Goal: Information Seeking & Learning: Understand process/instructions

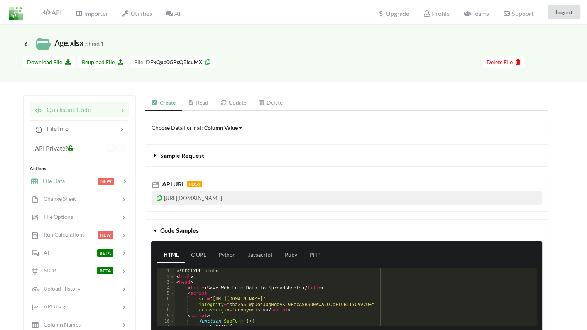
click at [84, 177] on div at bounding box center [81, 181] width 33 height 9
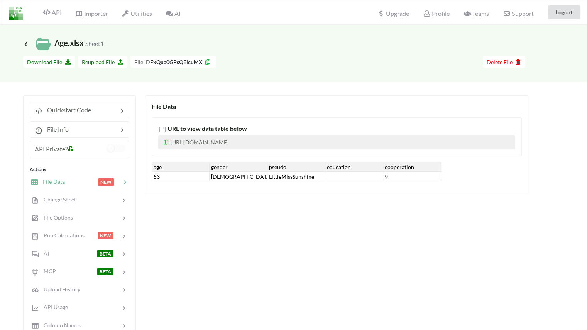
click at [345, 175] on div at bounding box center [354, 177] width 58 height 10
type input "B"
click at [330, 205] on div "File Data URL to view data table below [URL][DOMAIN_NAME] age gender pseudo edu…" at bounding box center [346, 271] width 403 height 353
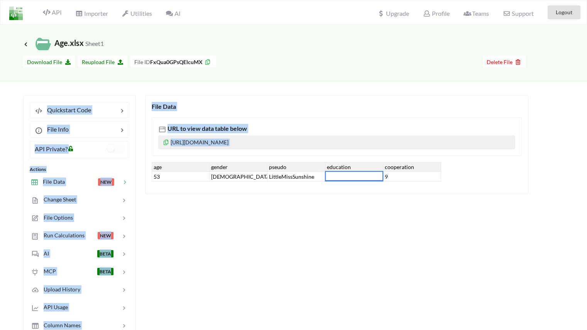
click at [330, 205] on div "File Data URL to view data table below [URL][DOMAIN_NAME] age gender pseudo edu…" at bounding box center [346, 271] width 403 height 353
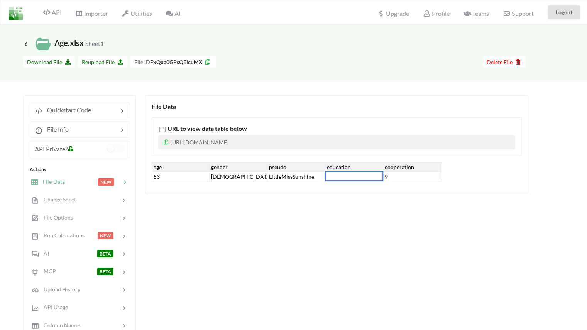
click at [275, 258] on div "File Data URL to view data table below [URL][DOMAIN_NAME] age gender pseudo edu…" at bounding box center [346, 271] width 403 height 353
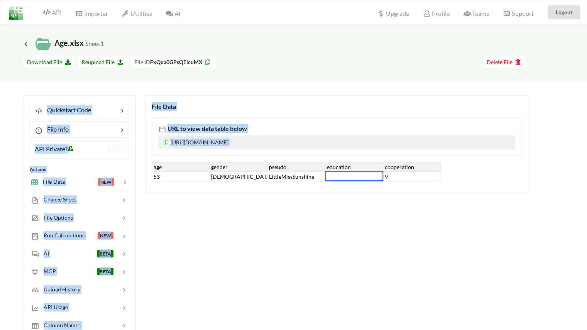
click at [275, 258] on div "File Data URL to view data table below [URL][DOMAIN_NAME] age gender pseudo edu…" at bounding box center [346, 271] width 403 height 353
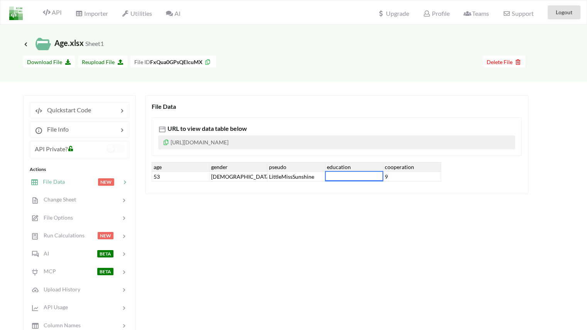
click at [284, 245] on div "File Data URL to view data table below [URL][DOMAIN_NAME] age gender pseudo edu…" at bounding box center [346, 271] width 403 height 353
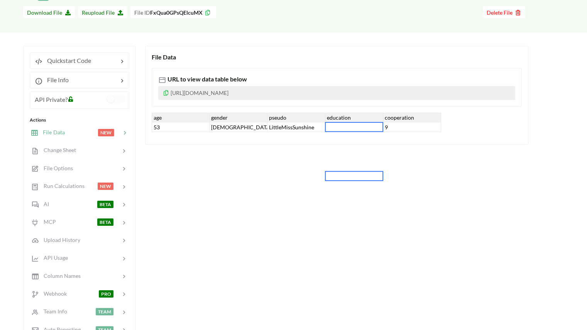
scroll to position [51, 0]
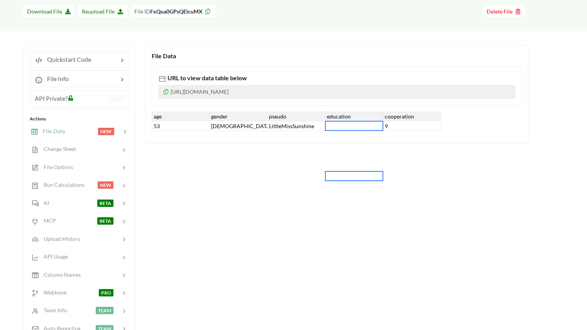
click at [245, 250] on div "File Data URL to view data table below [URL][DOMAIN_NAME] age gender pseudo edu…" at bounding box center [346, 221] width 403 height 353
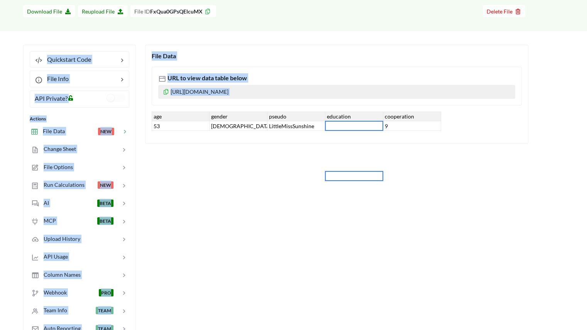
click at [245, 250] on div "File Data URL to view data table below [URL][DOMAIN_NAME] age gender pseudo edu…" at bounding box center [346, 221] width 403 height 353
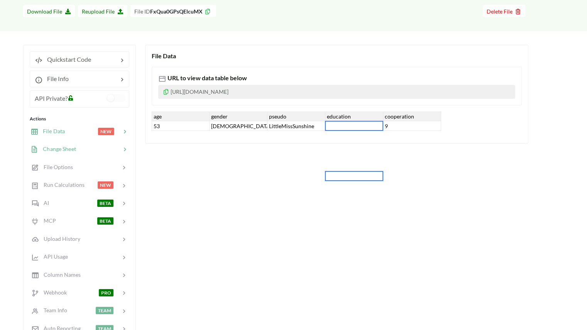
click at [69, 151] on span "Change Sheet" at bounding box center [57, 148] width 38 height 7
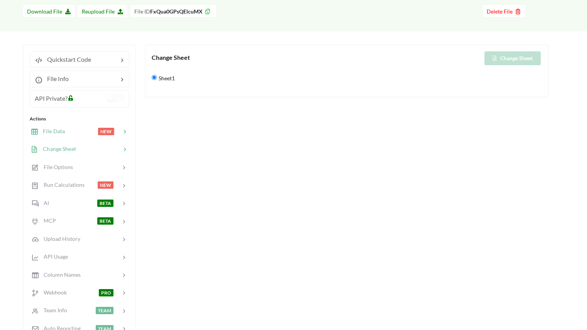
click at [68, 133] on div at bounding box center [81, 131] width 33 height 9
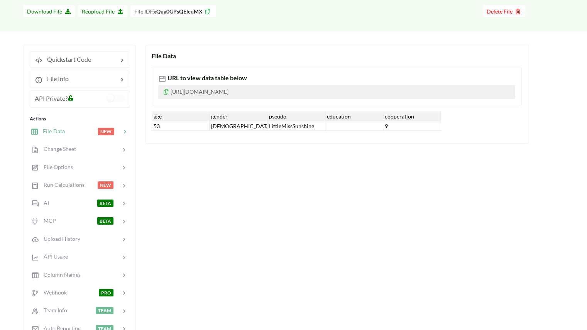
scroll to position [0, 0]
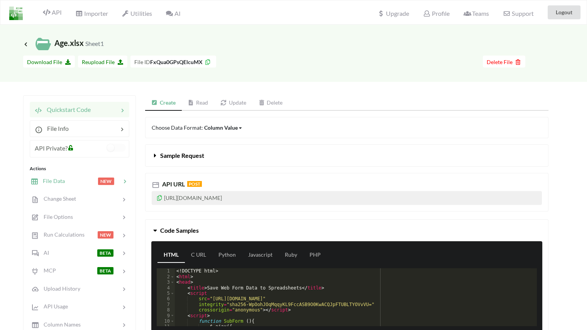
click at [72, 182] on div at bounding box center [81, 181] width 33 height 9
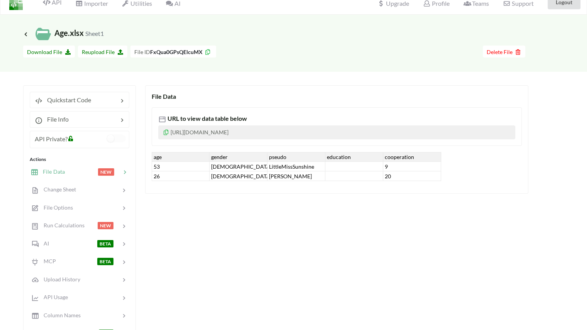
scroll to position [10, 0]
click at [390, 176] on div "20" at bounding box center [412, 176] width 58 height 10
click at [395, 172] on div "20" at bounding box center [412, 176] width 58 height 10
click at [395, 172] on input "20" at bounding box center [412, 175] width 54 height 8
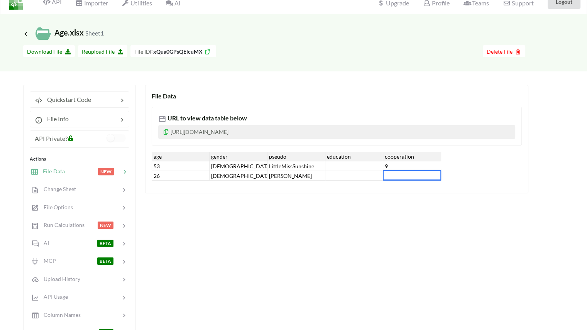
click at [293, 170] on div "LittleMissSunshine" at bounding box center [296, 166] width 58 height 10
click at [293, 172] on div "Simon" at bounding box center [296, 176] width 58 height 10
type input "S"
click at [289, 238] on div "File Data URL to view data table below https://www.apispreadsheets.com/table/Fx…" at bounding box center [346, 261] width 403 height 353
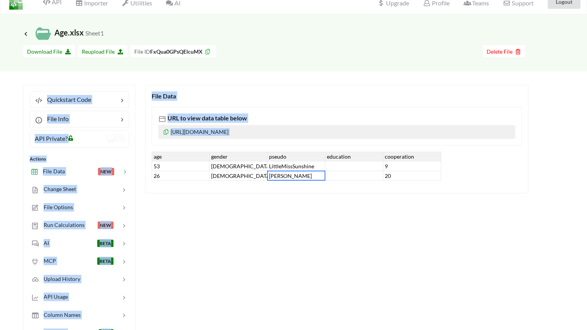
click at [289, 238] on div "File Data URL to view data table below https://www.apispreadsheets.com/table/Fx…" at bounding box center [346, 261] width 403 height 353
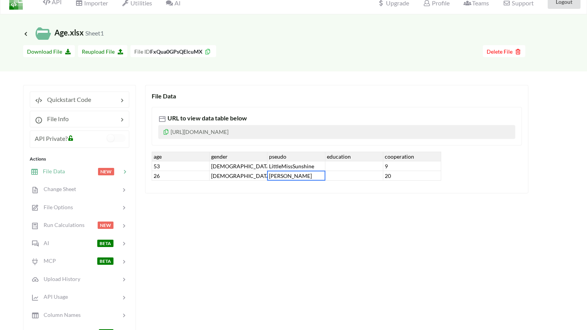
click at [165, 133] on icon at bounding box center [166, 130] width 7 height 5
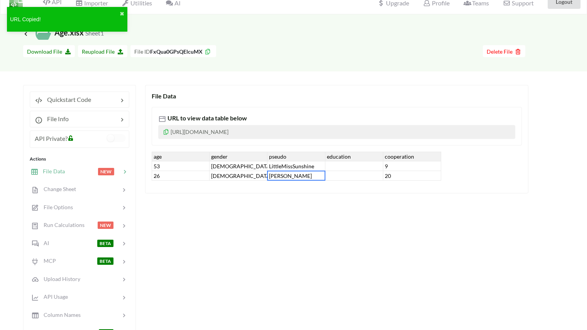
click at [165, 133] on icon at bounding box center [166, 130] width 7 height 5
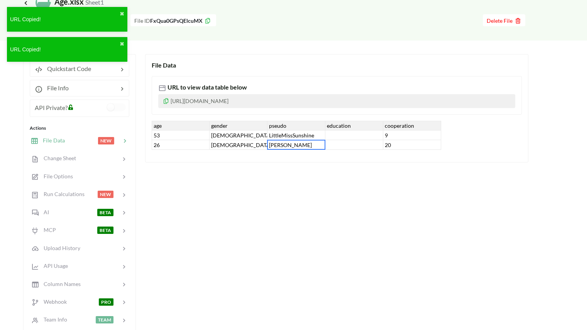
scroll to position [32, 0]
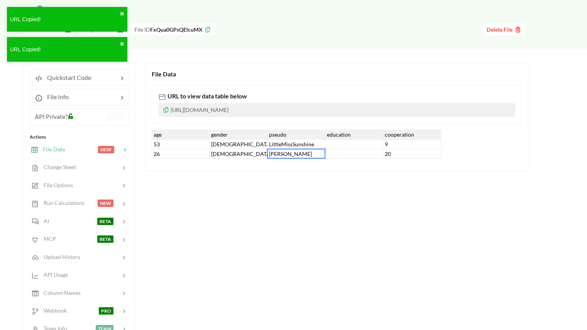
click at [223, 151] on div "Male" at bounding box center [239, 154] width 58 height 10
click at [196, 154] on div "26" at bounding box center [181, 154] width 58 height 10
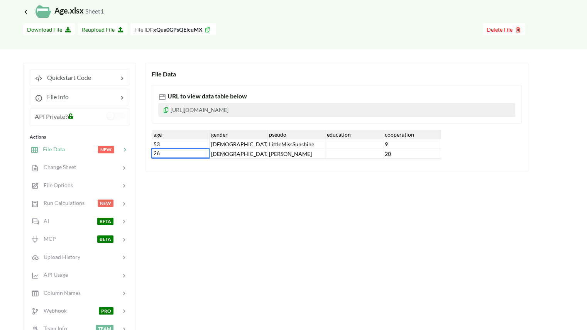
type input "2"
click at [205, 237] on div "File Data URL to view data table below https://www.apispreadsheets.com/table/Fx…" at bounding box center [346, 239] width 403 height 353
click at [88, 171] on div at bounding box center [98, 167] width 45 height 9
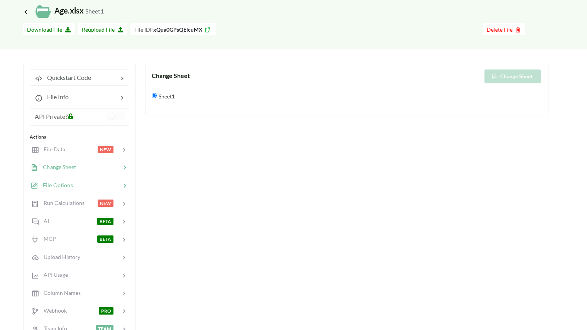
click at [89, 181] on div at bounding box center [97, 185] width 48 height 9
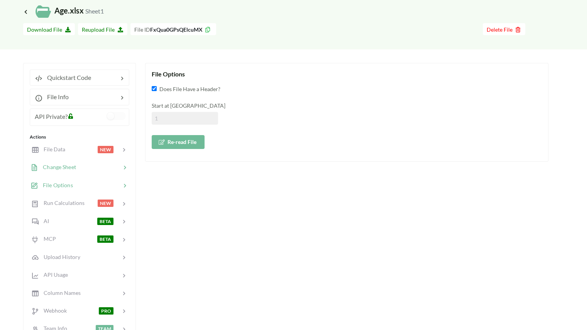
click at [90, 174] on div "Change Sheet" at bounding box center [79, 167] width 101 height 18
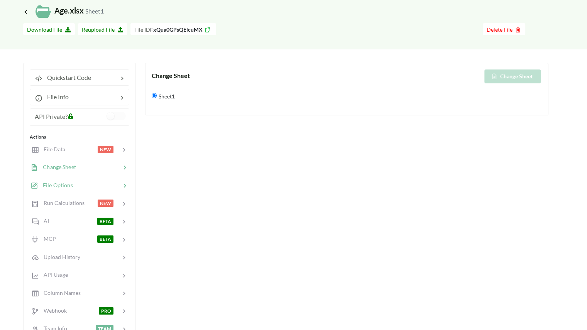
click at [93, 186] on div at bounding box center [97, 185] width 48 height 9
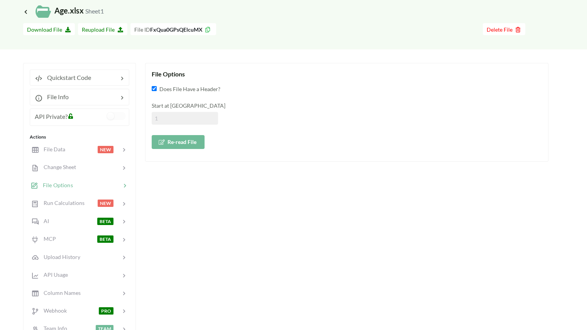
click at [185, 140] on button "Re-read File" at bounding box center [178, 142] width 53 height 14
click at [60, 152] on div "File Data" at bounding box center [47, 149] width 35 height 9
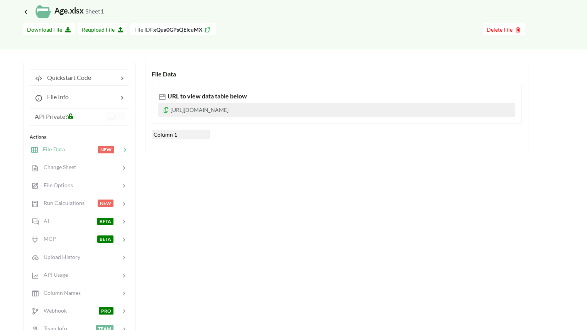
click at [216, 189] on div "File Data URL to view data table below https://www.apispreadsheets.com/table/Fx…" at bounding box center [346, 239] width 403 height 353
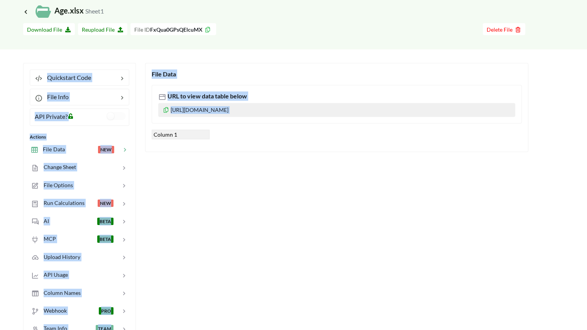
click at [216, 189] on div "File Data URL to view data table below https://www.apispreadsheets.com/table/Fx…" at bounding box center [346, 239] width 403 height 353
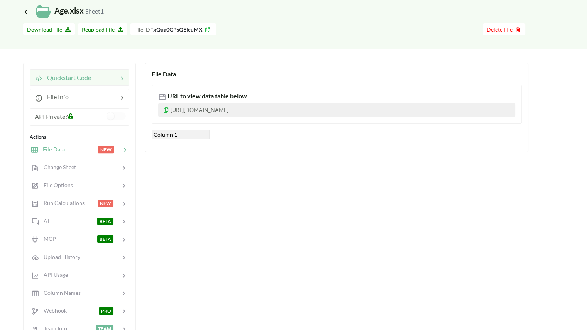
click at [95, 75] on div at bounding box center [104, 77] width 27 height 9
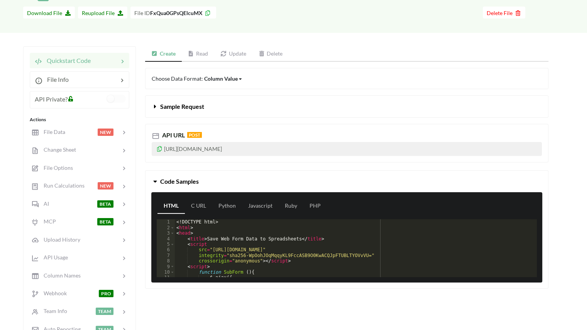
scroll to position [49, 0]
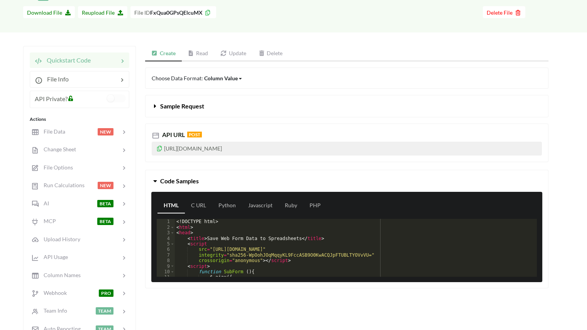
click at [179, 110] on button "Sample Request" at bounding box center [346, 106] width 402 height 22
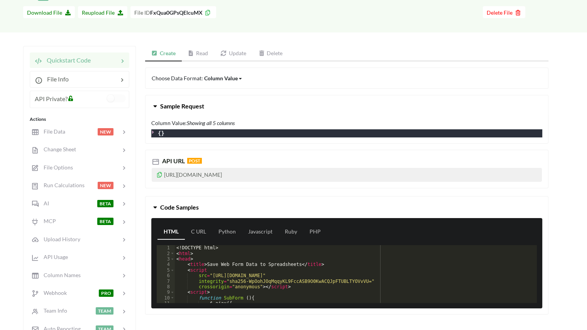
click at [159, 104] on span at bounding box center [156, 105] width 8 height 7
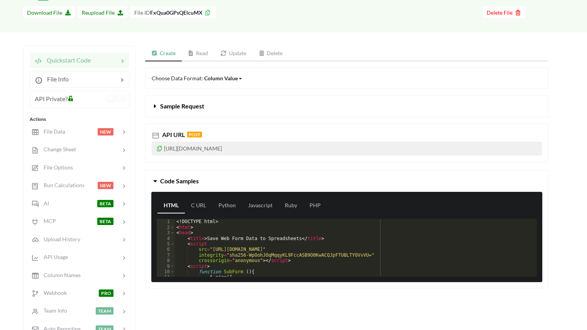
click at [229, 48] on link "Update" at bounding box center [233, 53] width 38 height 15
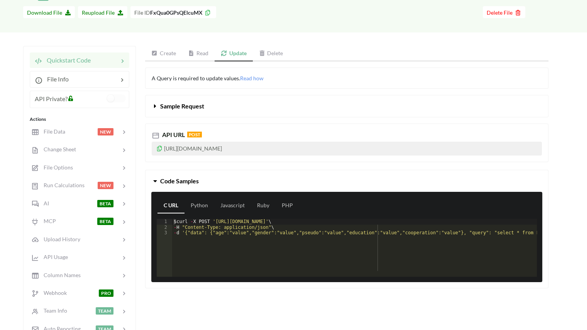
click at [180, 105] on span "Sample Request" at bounding box center [182, 105] width 44 height 7
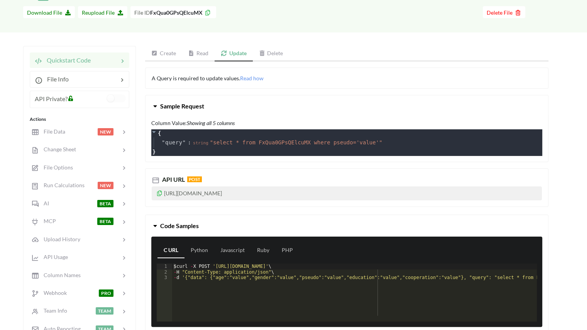
click at [159, 105] on span at bounding box center [156, 105] width 8 height 7
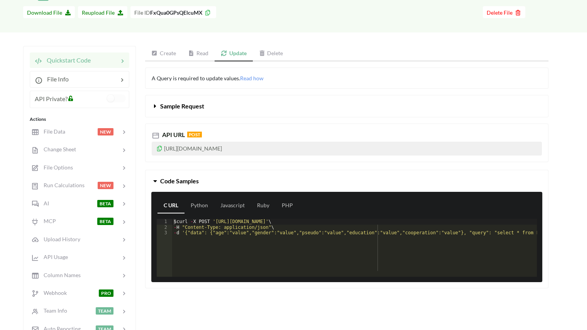
click at [164, 52] on link "Create" at bounding box center [163, 53] width 37 height 15
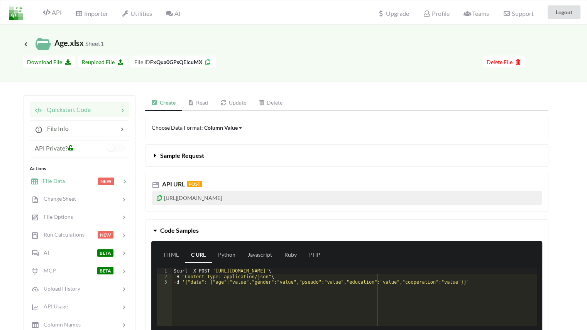
click at [55, 180] on span "File Data" at bounding box center [51, 180] width 27 height 7
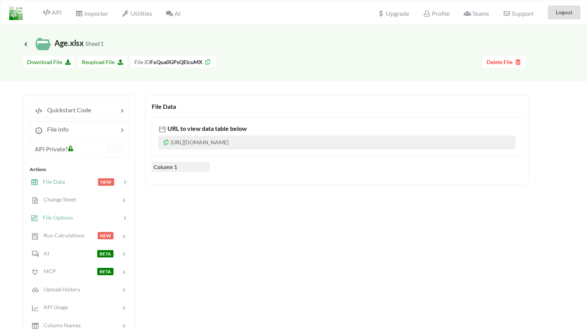
click at [76, 218] on div at bounding box center [97, 217] width 48 height 9
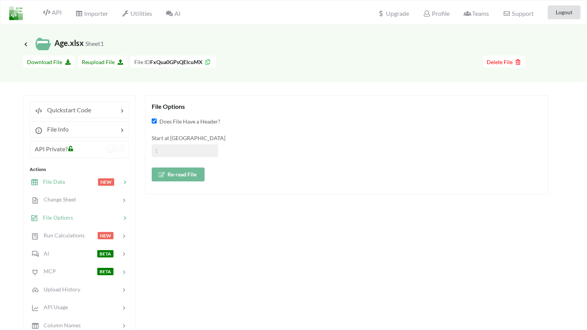
click at [68, 183] on div at bounding box center [81, 181] width 33 height 9
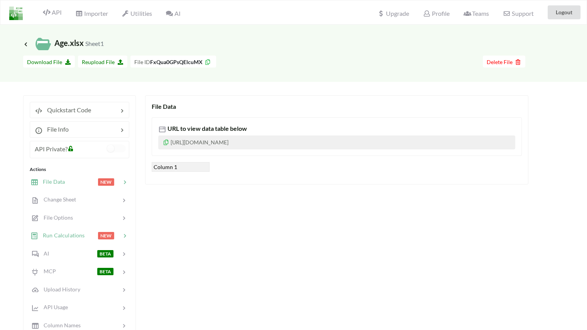
click at [73, 230] on div "Run Calculations NEW" at bounding box center [79, 235] width 101 height 18
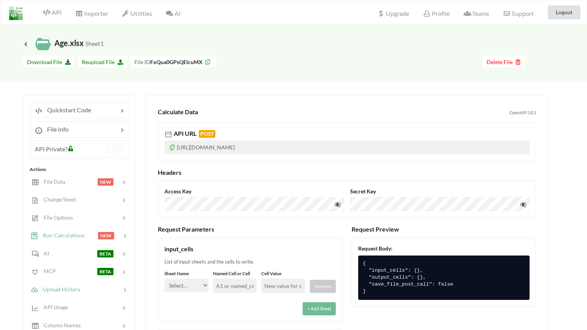
scroll to position [23, 0]
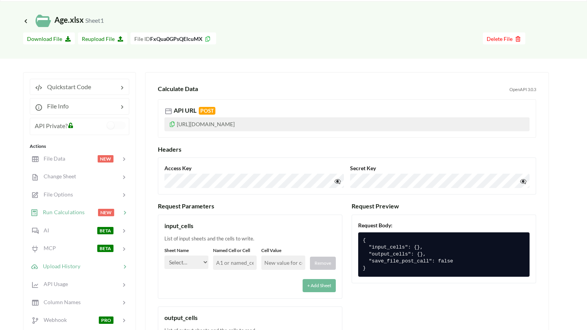
click at [70, 266] on span "Upload History" at bounding box center [59, 265] width 42 height 7
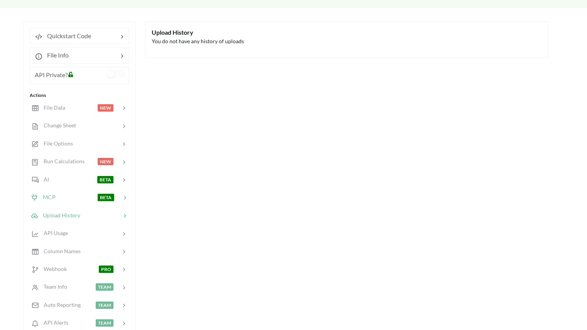
scroll to position [79, 0]
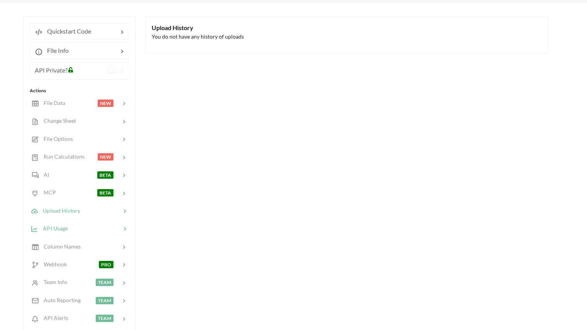
click at [69, 224] on div at bounding box center [94, 228] width 53 height 9
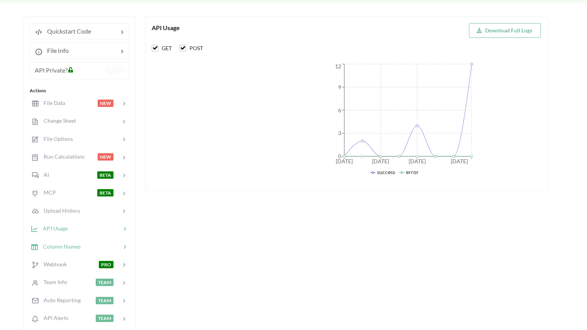
click at [73, 243] on span "Column Names" at bounding box center [59, 246] width 42 height 7
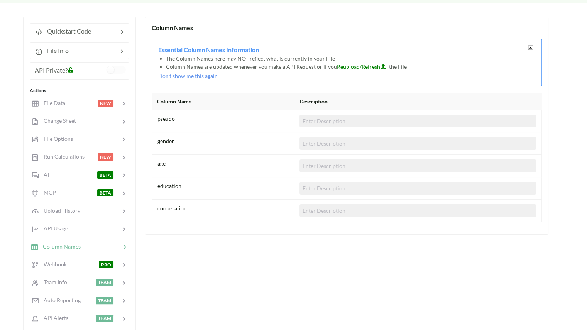
scroll to position [77, 0]
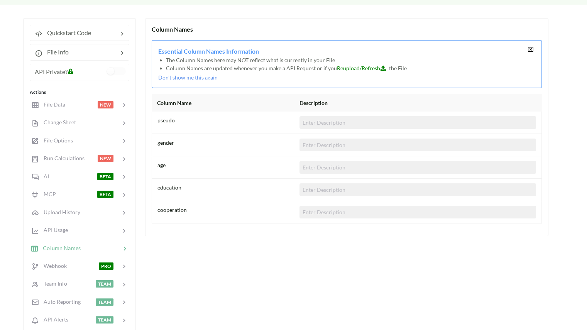
click at [321, 149] on input at bounding box center [417, 145] width 237 height 13
click at [280, 254] on div "Column Names Essential Column Names Information The Column Names here may NOT r…" at bounding box center [346, 194] width 403 height 353
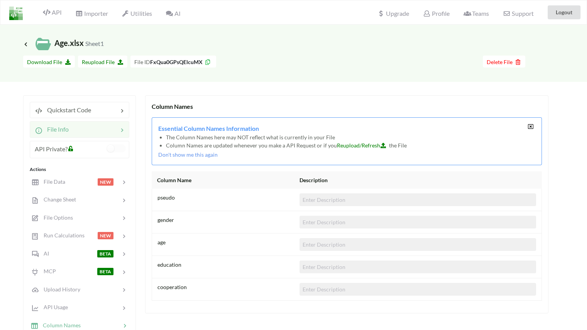
click at [86, 126] on div at bounding box center [93, 129] width 49 height 9
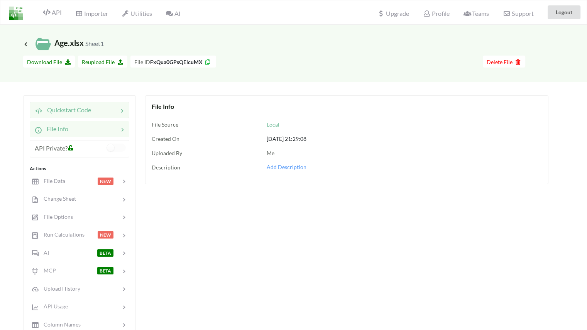
click at [91, 117] on div "Quickstart Code" at bounding box center [80, 110] width 100 height 16
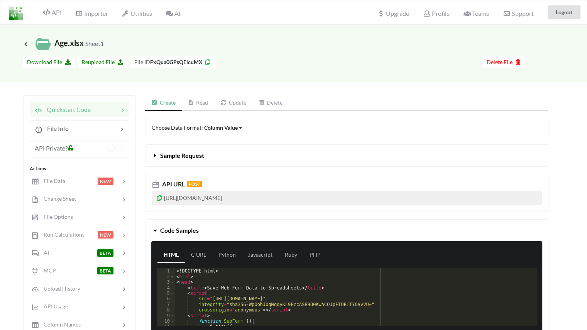
click at [236, 101] on link "Update" at bounding box center [233, 102] width 38 height 15
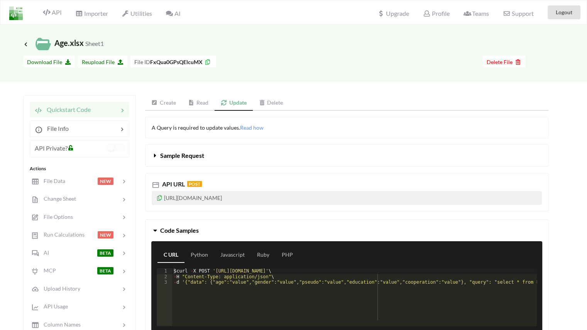
click at [181, 154] on span "Sample Request" at bounding box center [182, 155] width 44 height 7
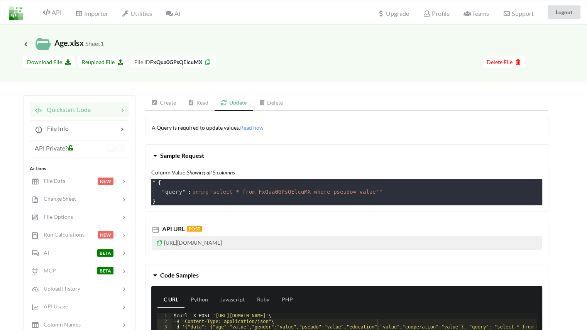
click at [162, 156] on span "Sample Request" at bounding box center [182, 155] width 44 height 7
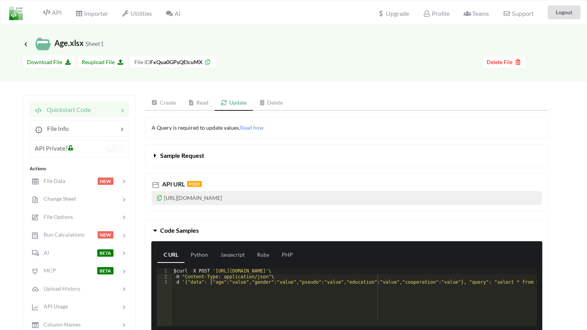
click at [203, 107] on link "Read" at bounding box center [198, 102] width 33 height 15
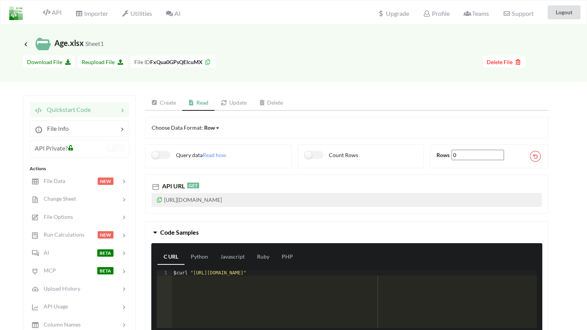
click at [168, 101] on link "Create" at bounding box center [163, 102] width 37 height 15
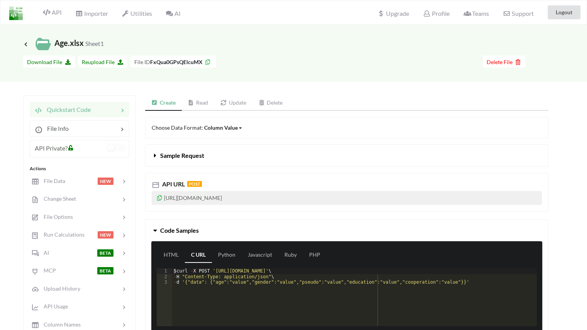
click at [215, 128] on div "Column Value" at bounding box center [221, 127] width 34 height 8
click at [318, 133] on div "Choose Data Format: Column Value Column Value Row Column" at bounding box center [346, 127] width 403 height 21
